Goal: Task Accomplishment & Management: Use online tool/utility

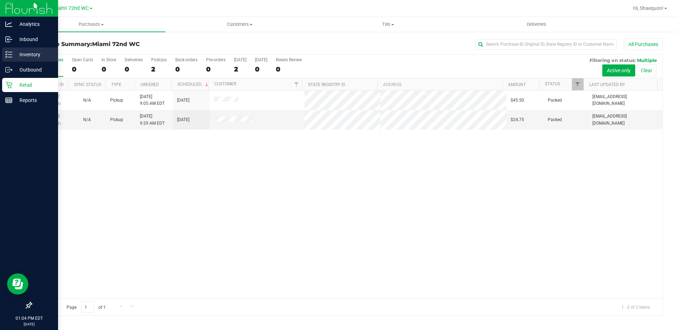
click at [29, 58] on p "Inventory" at bounding box center [33, 54] width 42 height 8
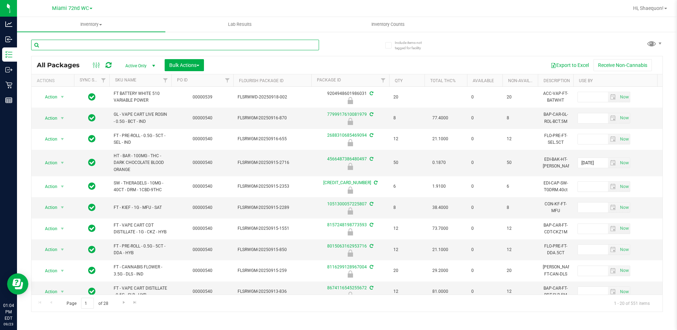
click at [131, 46] on input "text" at bounding box center [175, 45] width 288 height 11
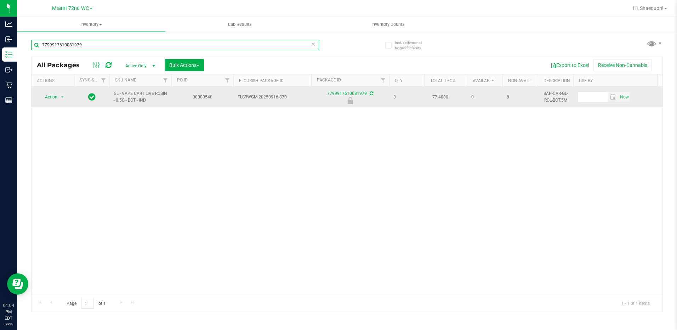
type input "7799917610081979"
click at [52, 102] on span "Action" at bounding box center [48, 97] width 19 height 10
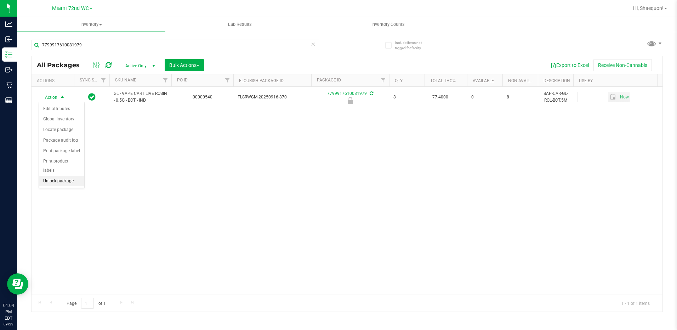
click at [70, 176] on li "Unlock package" at bounding box center [61, 181] width 45 height 11
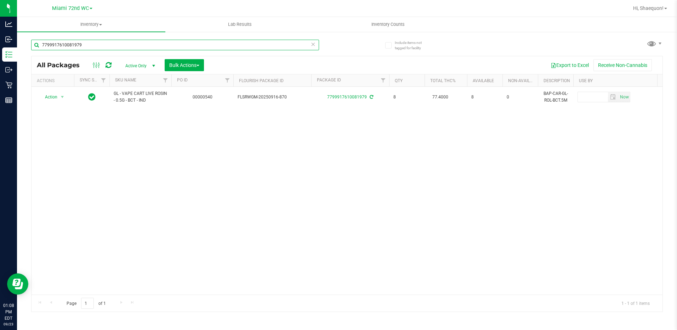
drag, startPoint x: 101, startPoint y: 45, endPoint x: 34, endPoint y: 46, distance: 66.2
click at [36, 46] on input "7799917610081979" at bounding box center [175, 45] width 288 height 11
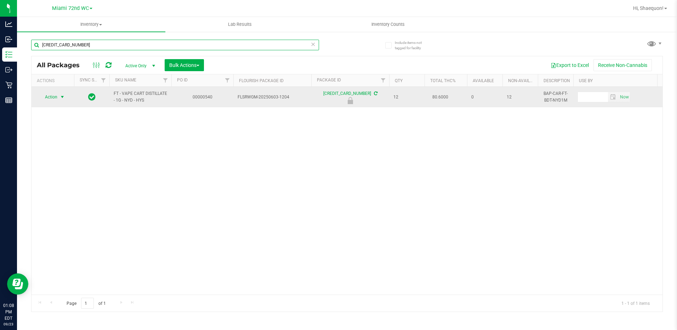
type input "[CREDIT_CARD_NUMBER]"
click at [56, 94] on span "Action" at bounding box center [48, 97] width 19 height 10
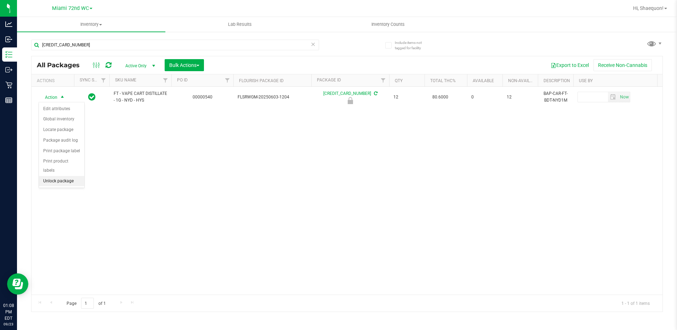
click at [62, 176] on li "Unlock package" at bounding box center [61, 181] width 45 height 11
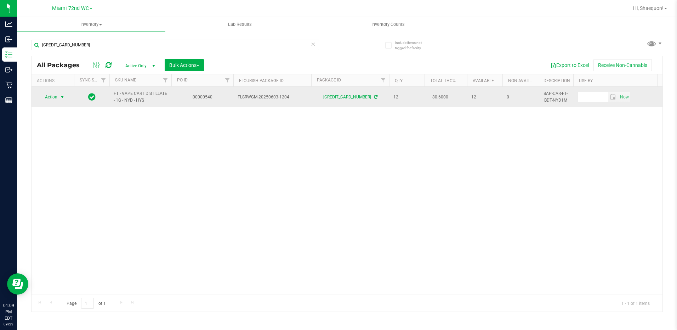
click at [45, 102] on span "Action" at bounding box center [48, 97] width 19 height 10
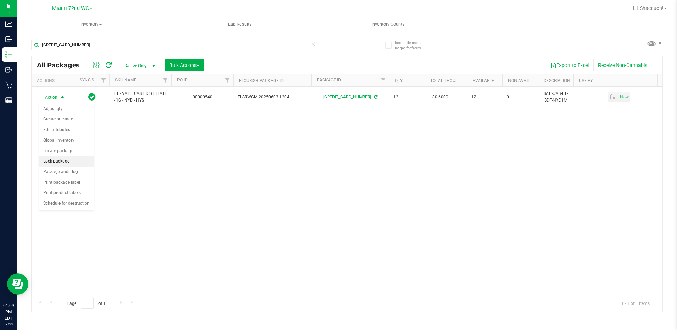
click at [79, 163] on li "Lock package" at bounding box center [66, 161] width 55 height 11
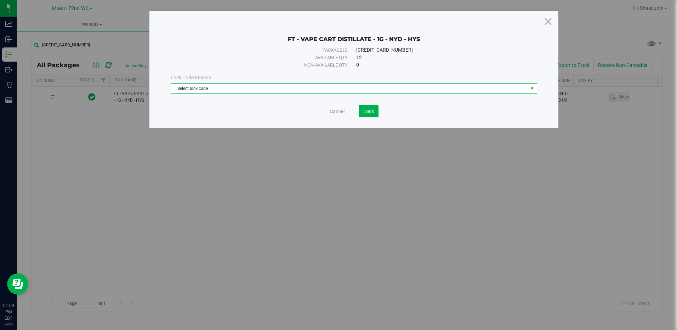
click at [533, 89] on span "select" at bounding box center [532, 89] width 6 height 6
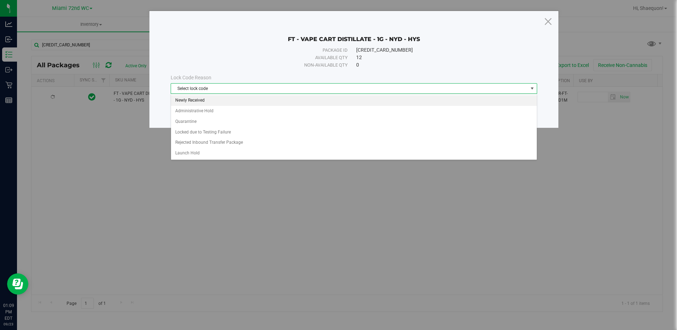
click at [494, 102] on li "Newly Received" at bounding box center [353, 100] width 365 height 11
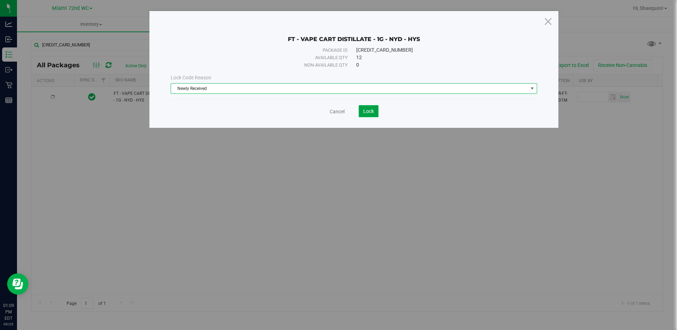
click at [369, 115] on button "Lock" at bounding box center [369, 111] width 20 height 12
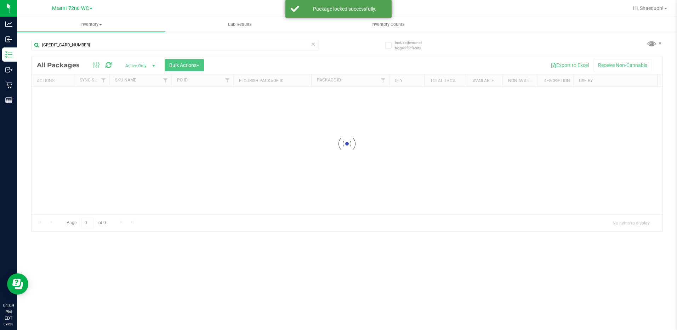
click at [470, 162] on div at bounding box center [347, 143] width 631 height 175
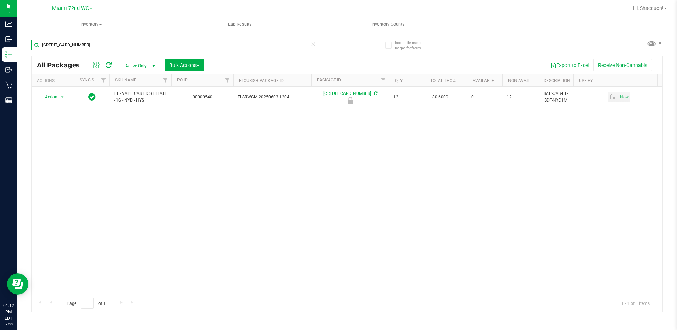
drag, startPoint x: 113, startPoint y: 48, endPoint x: -1, endPoint y: 32, distance: 115.5
click at [0, 32] on html "Analytics Inbound Inventory Outbound Retail Reports 01:12 PM EDT [DATE] 09/23 M…" at bounding box center [338, 165] width 677 height 330
type input "8015063162953716"
click at [61, 96] on span "select" at bounding box center [62, 97] width 6 height 6
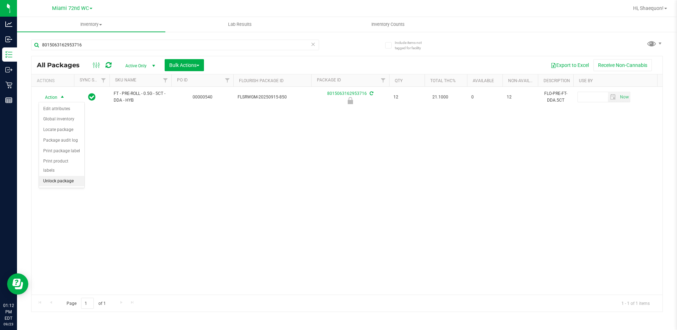
click at [71, 176] on li "Unlock package" at bounding box center [61, 181] width 45 height 11
